Goal: Task Accomplishment & Management: Manage account settings

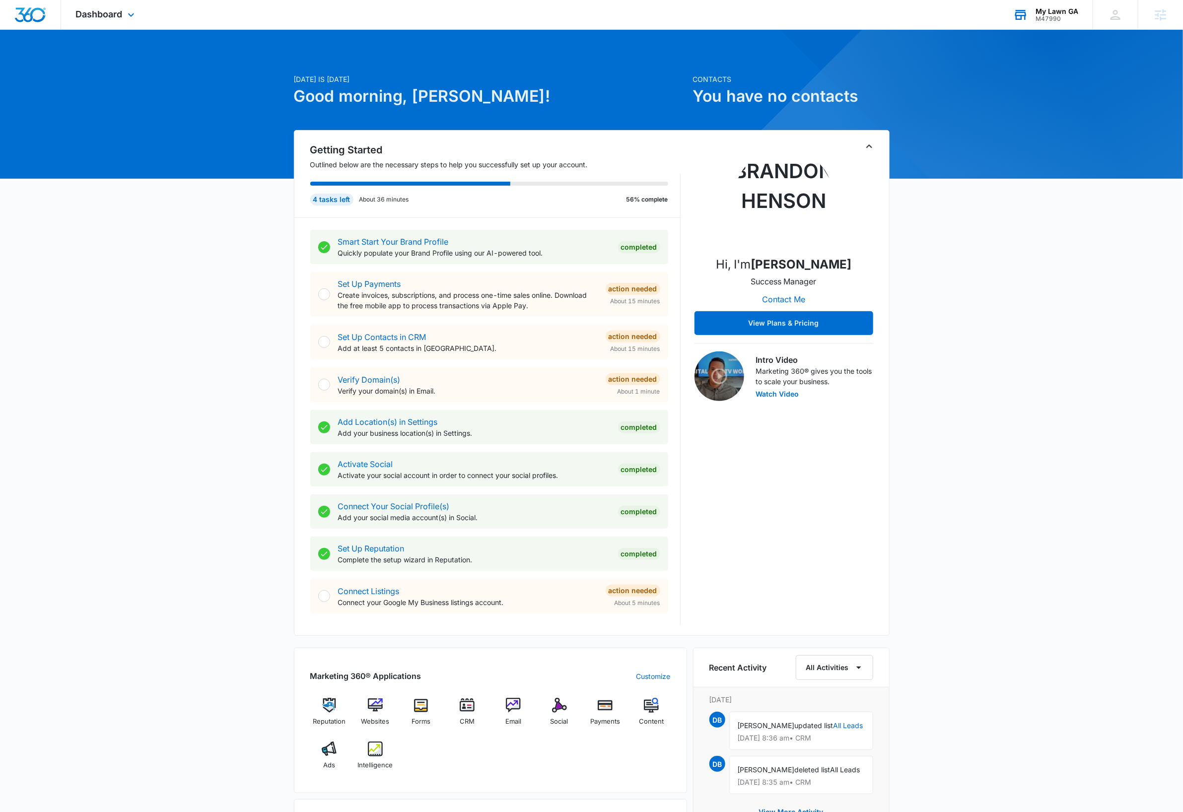
click at [1052, 11] on div "My Lawn GA" at bounding box center [1057, 11] width 43 height 8
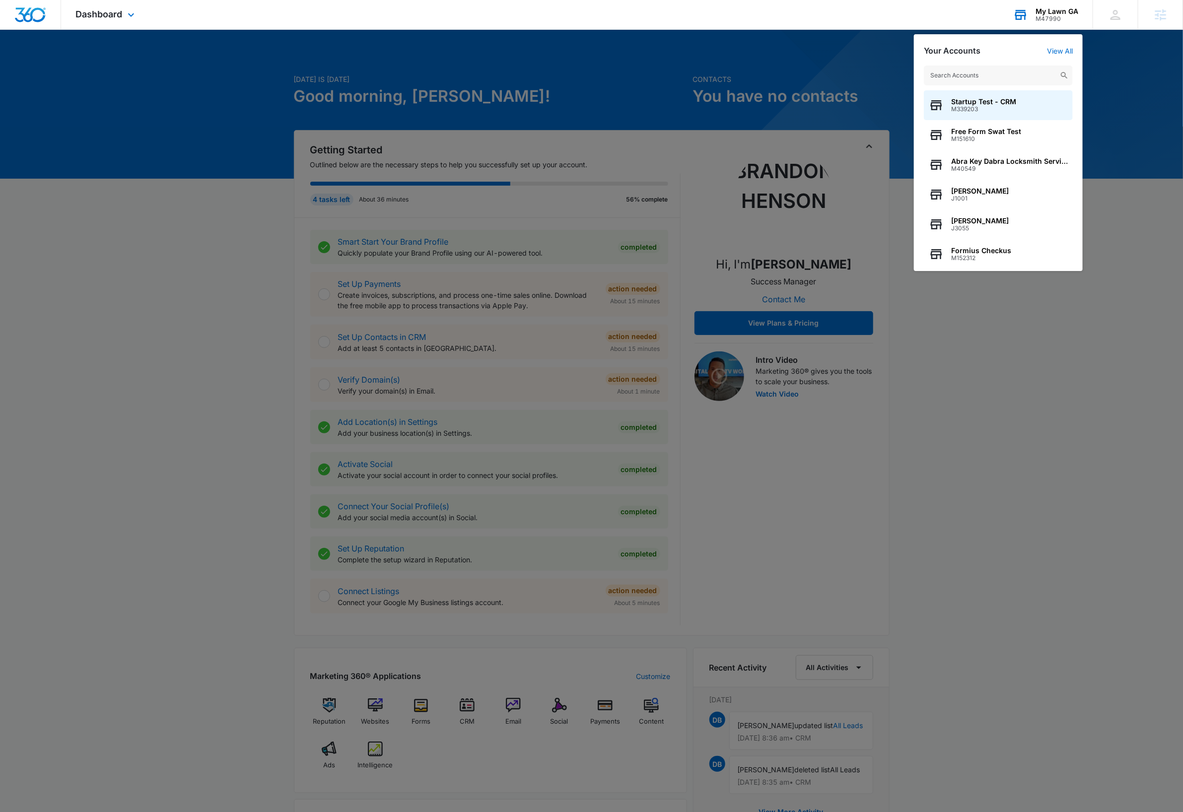
click at [1006, 74] on input "text" at bounding box center [998, 76] width 149 height 20
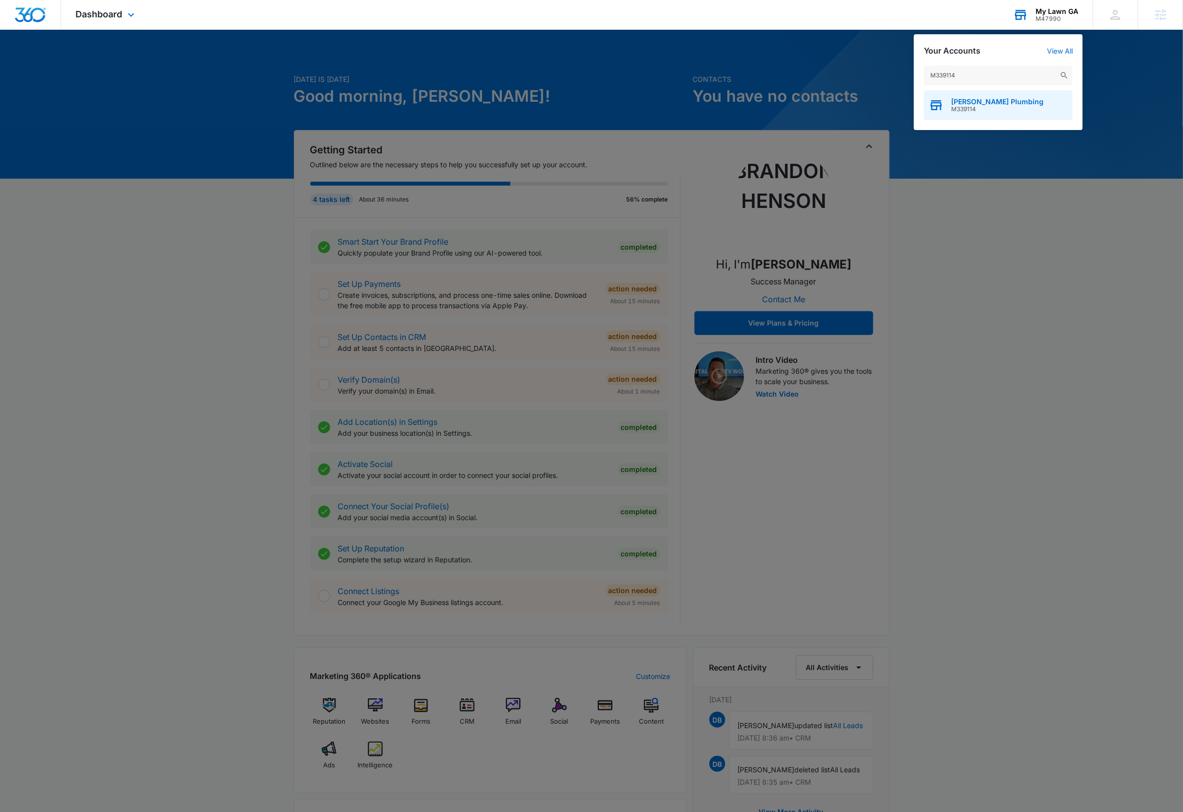
type input "M339114"
drag, startPoint x: 986, startPoint y: 101, endPoint x: 990, endPoint y: 111, distance: 11.2
click at [986, 101] on span "Bailey Plumbing" at bounding box center [997, 102] width 92 height 8
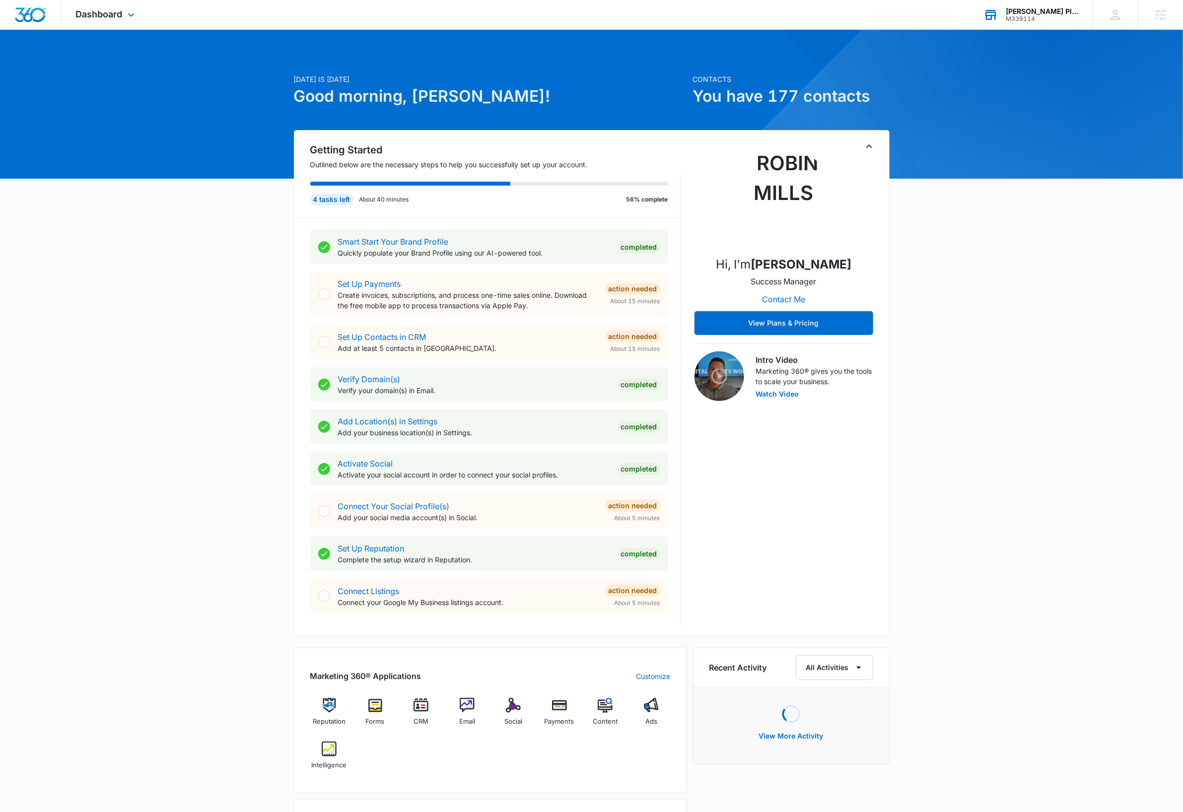
drag, startPoint x: 135, startPoint y: 13, endPoint x: 141, endPoint y: 74, distance: 61.4
click at [135, 13] on icon at bounding box center [131, 15] width 12 height 12
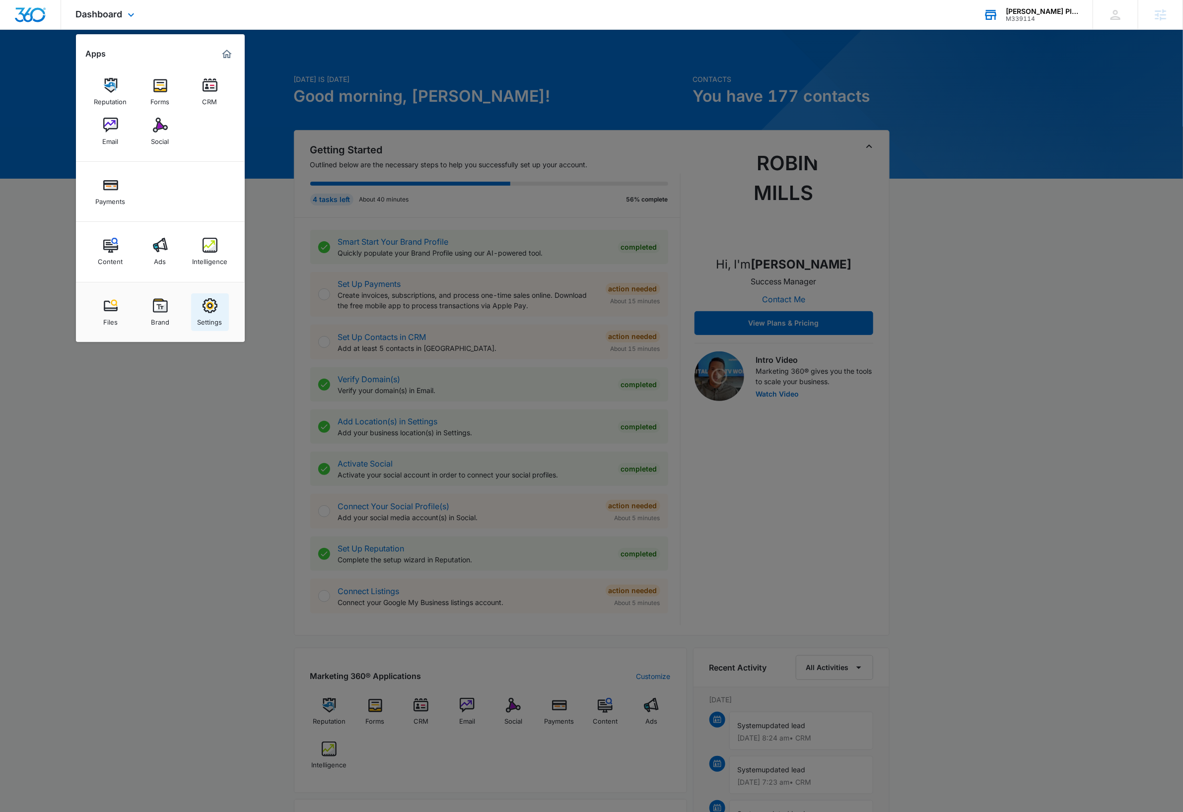
click at [216, 308] on img at bounding box center [210, 305] width 15 height 15
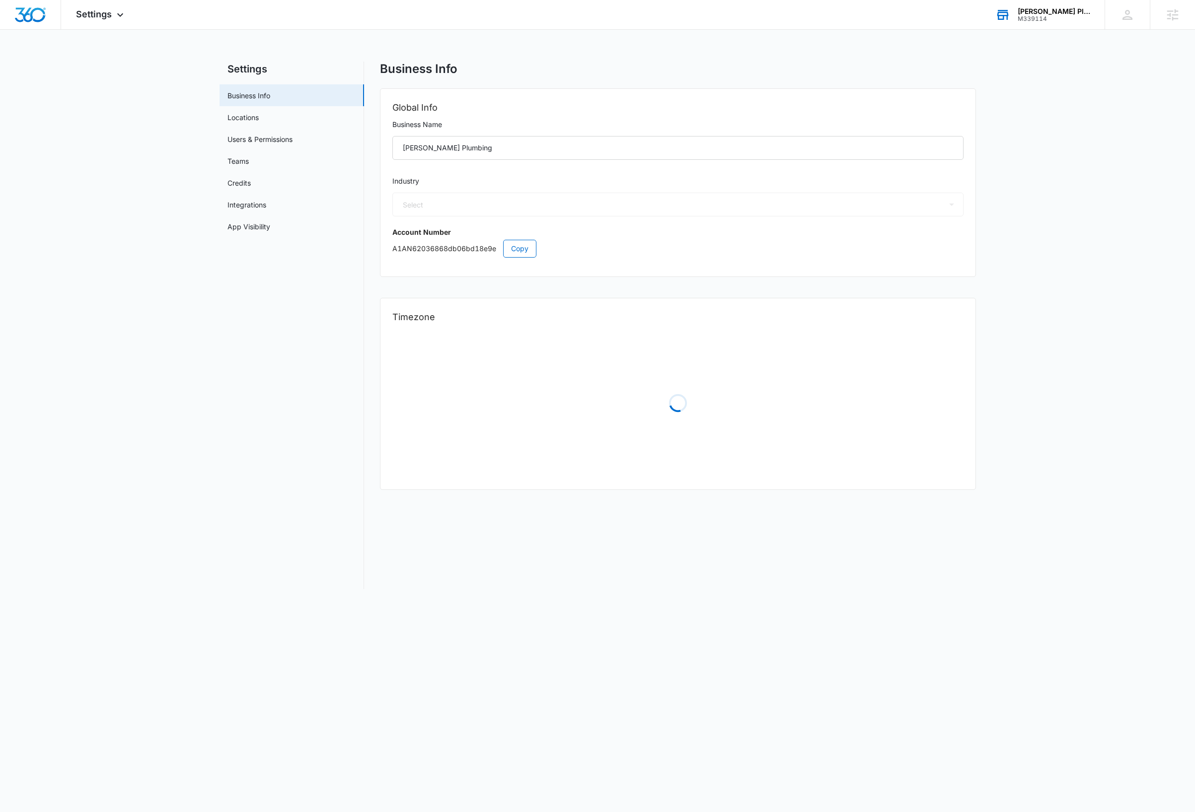
select select "8"
select select "US"
select select "America/Denver"
click at [483, 147] on input "Bailey Plumbing" at bounding box center [677, 148] width 571 height 24
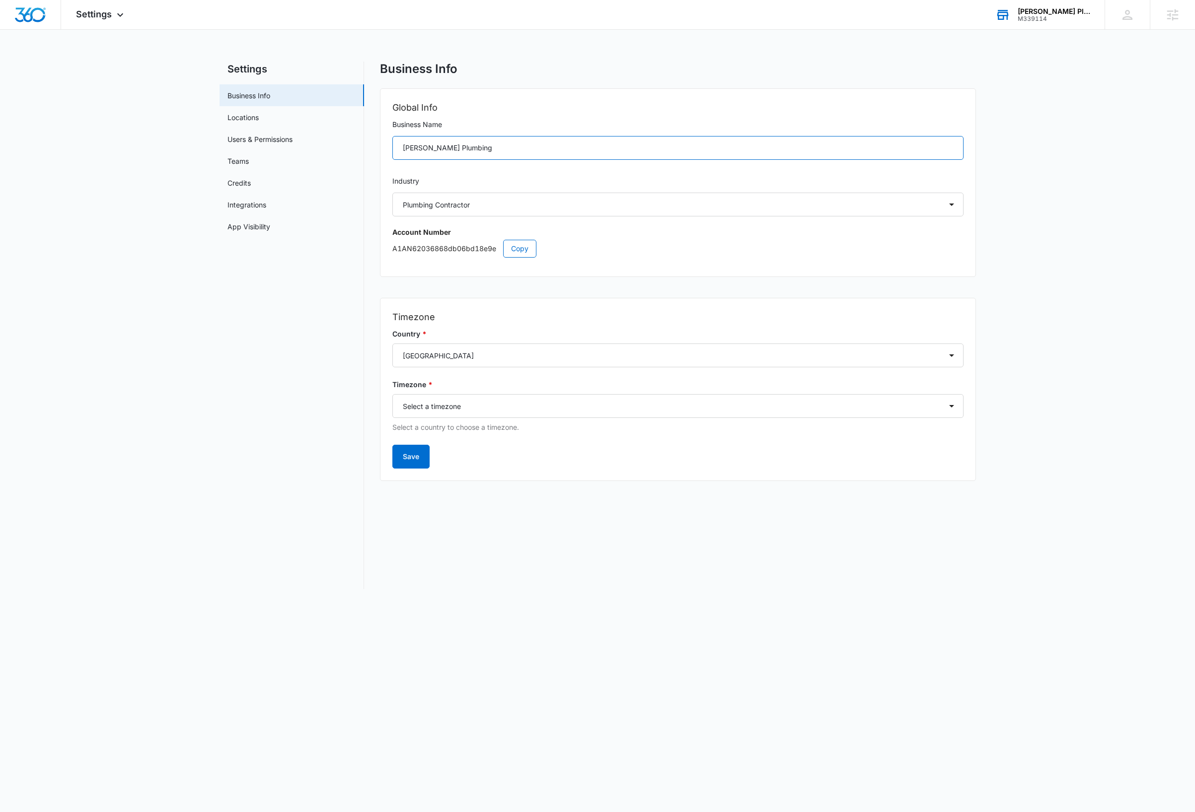
click at [483, 147] on input "Bailey Plumbing" at bounding box center [677, 148] width 571 height 24
click at [520, 247] on span "Copy" at bounding box center [519, 248] width 17 height 11
click at [521, 247] on span "Copy" at bounding box center [519, 248] width 17 height 11
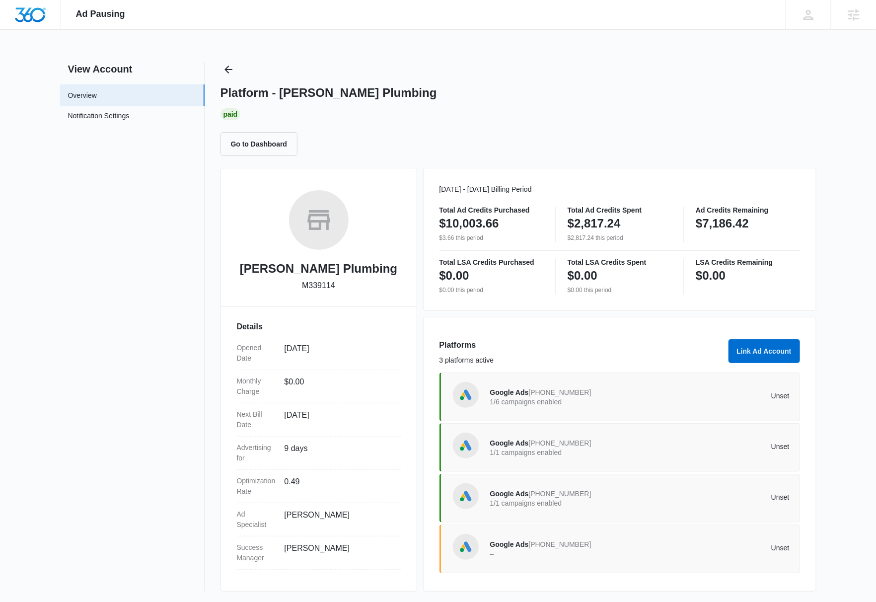
click at [713, 92] on div "Platform - Bailey Plumbing" at bounding box center [518, 92] width 596 height 15
click at [87, 377] on nav "View Account Overview Notification Settings 0" at bounding box center [132, 327] width 144 height 530
click at [710, 395] on p "Unset" at bounding box center [714, 395] width 150 height 7
click at [710, 395] on div "Ad Pausing Apps Reputation Forms CRM Email Social Payments Content Ads Intellig…" at bounding box center [438, 301] width 876 height 602
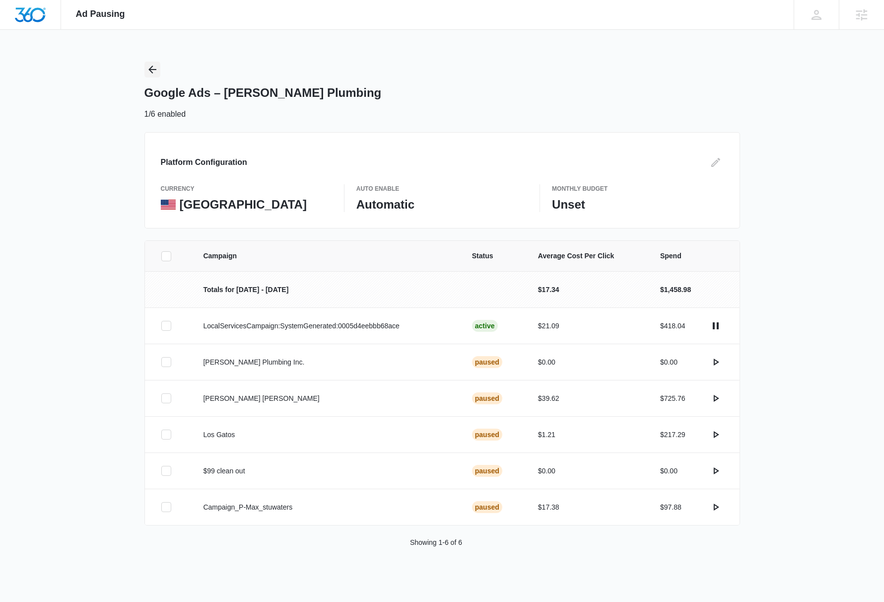
click at [152, 70] on icon "Back" at bounding box center [152, 70] width 12 height 12
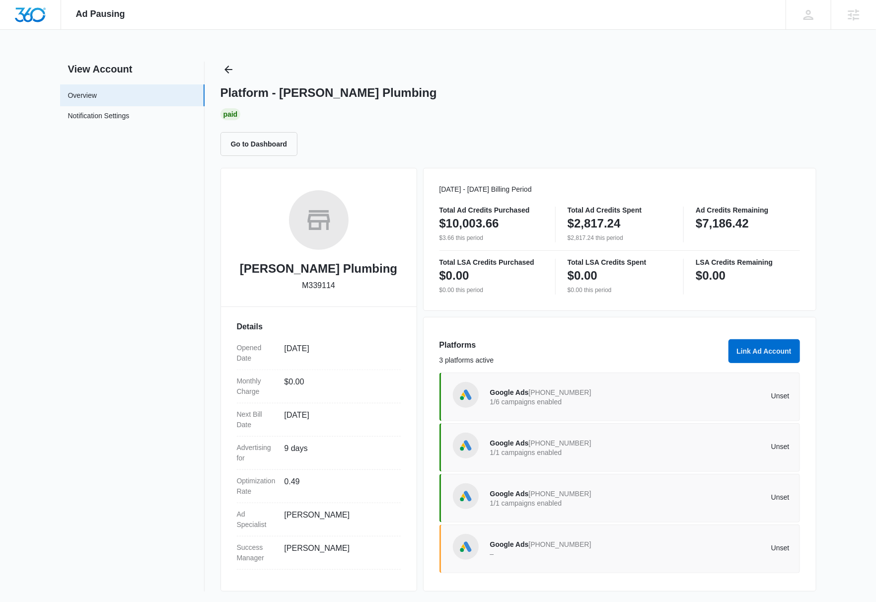
click at [721, 458] on div "Google Ads 872-355-3037 1/1 campaigns enabled Unset" at bounding box center [639, 447] width 299 height 28
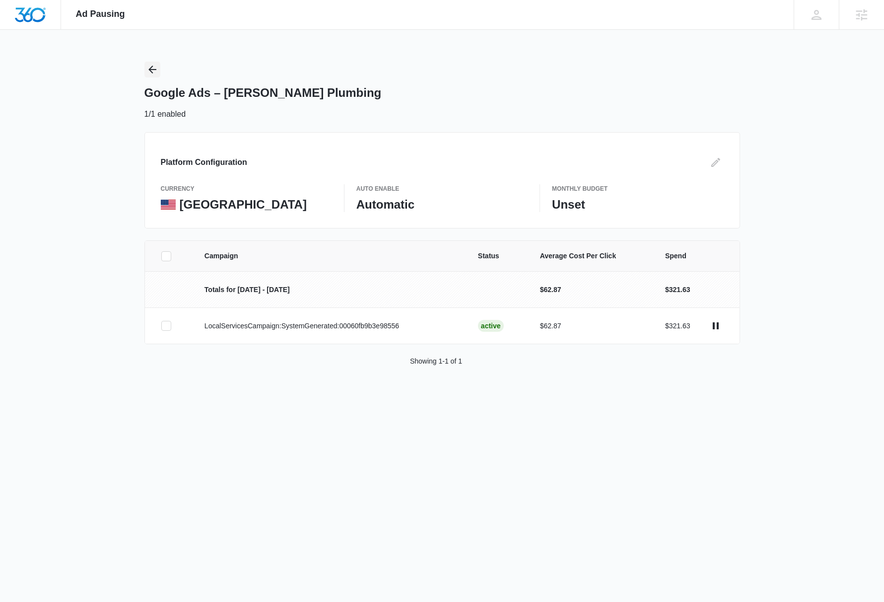
drag, startPoint x: 150, startPoint y: 69, endPoint x: 28, endPoint y: 68, distance: 122.1
click at [150, 69] on icon "Back" at bounding box center [152, 70] width 8 height 8
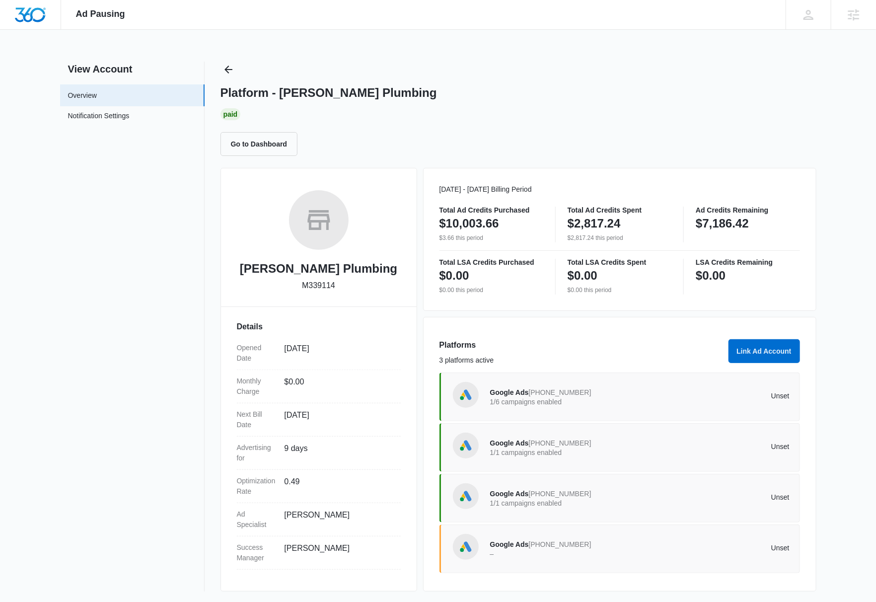
click at [705, 503] on div "Google Ads 534-854-9964 1/1 campaigns enabled Unset" at bounding box center [639, 498] width 299 height 28
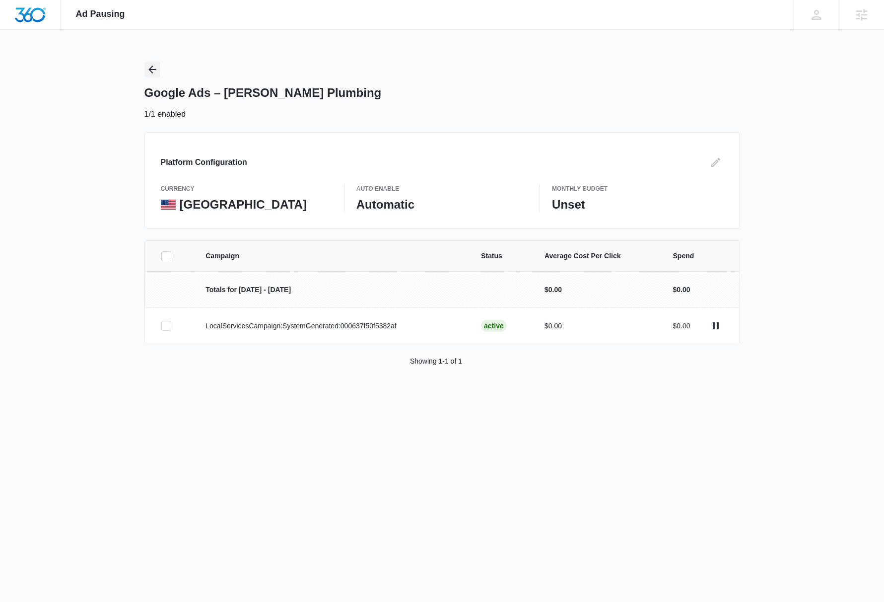
click at [152, 74] on icon "Back" at bounding box center [152, 70] width 12 height 12
